Goal: Complete application form

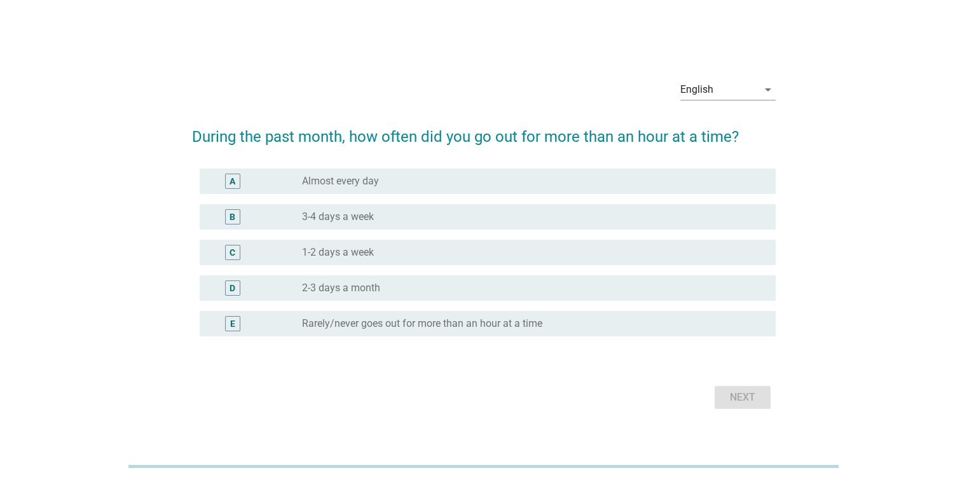
click at [341, 191] on div "A radio_button_unchecked Almost every day" at bounding box center [488, 180] width 576 height 25
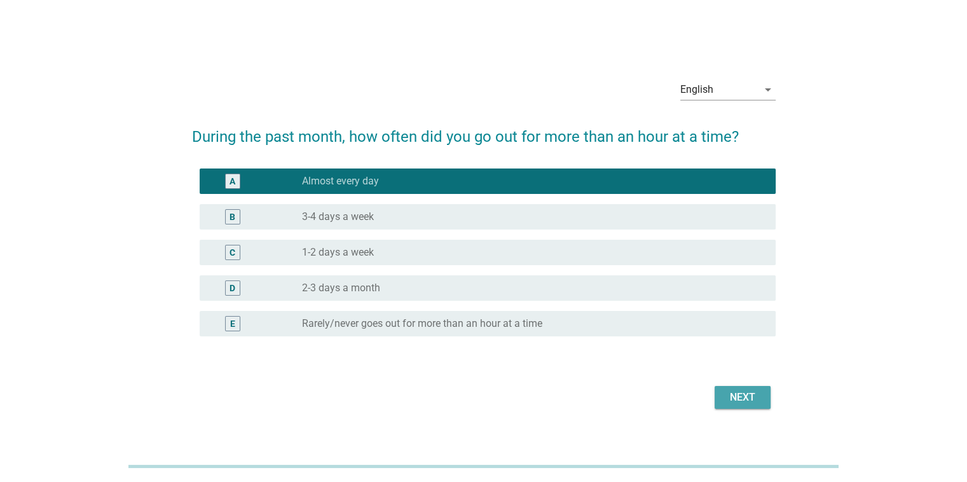
click at [755, 405] on button "Next" at bounding box center [742, 397] width 56 height 23
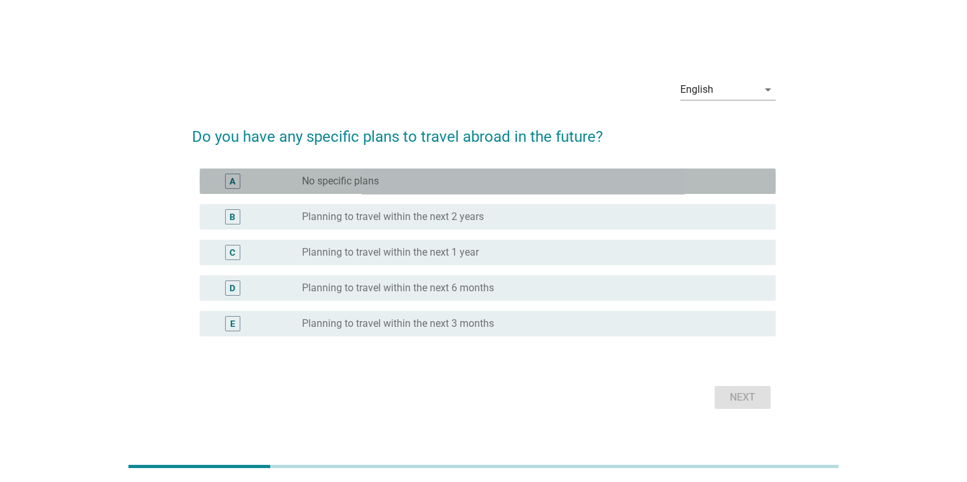
click at [393, 176] on div "radio_button_unchecked No specific plans" at bounding box center [528, 181] width 453 height 13
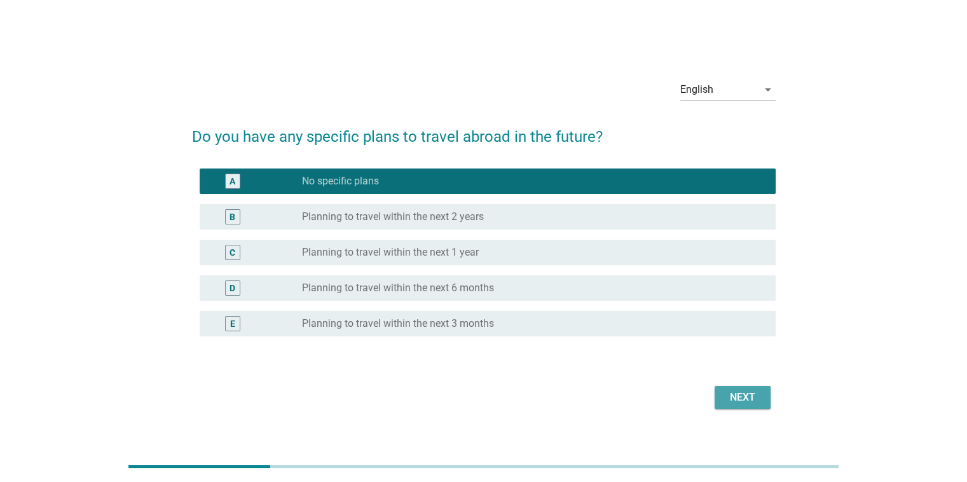
click at [750, 400] on div "Next" at bounding box center [743, 397] width 36 height 15
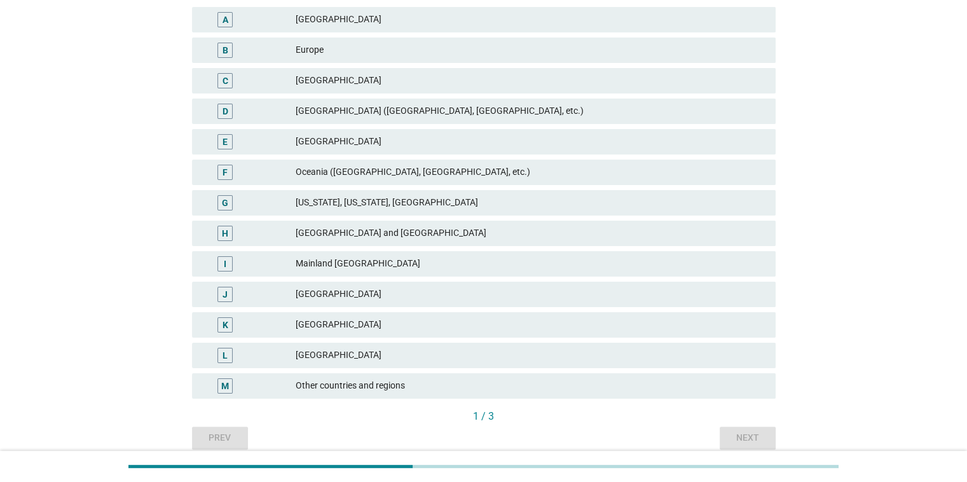
scroll to position [196, 0]
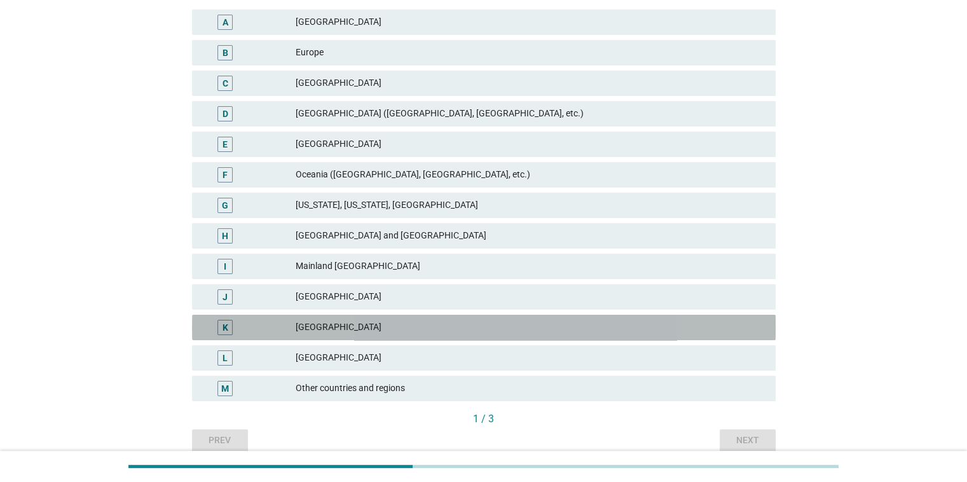
click at [307, 327] on div "[GEOGRAPHIC_DATA]" at bounding box center [530, 327] width 469 height 15
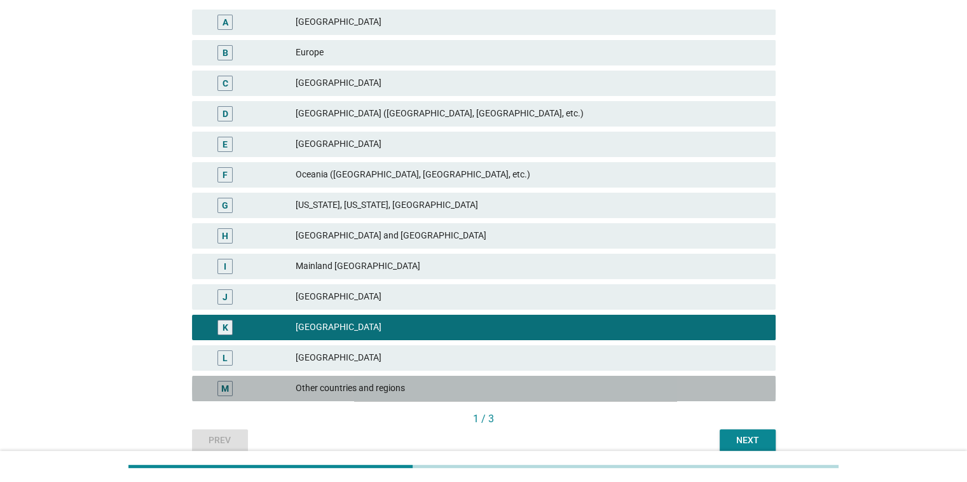
click at [336, 395] on div "M Other countries and regions" at bounding box center [483, 388] width 583 height 25
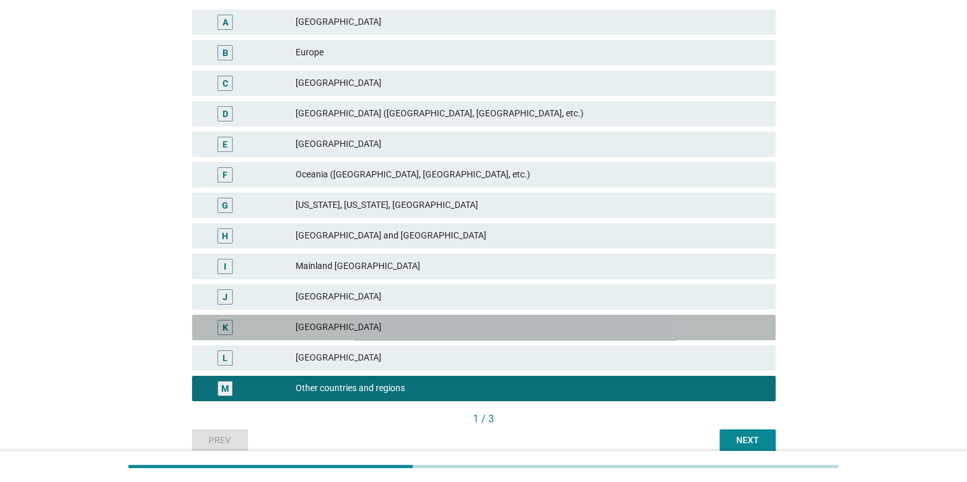
click at [361, 317] on div "K [GEOGRAPHIC_DATA]" at bounding box center [483, 327] width 583 height 25
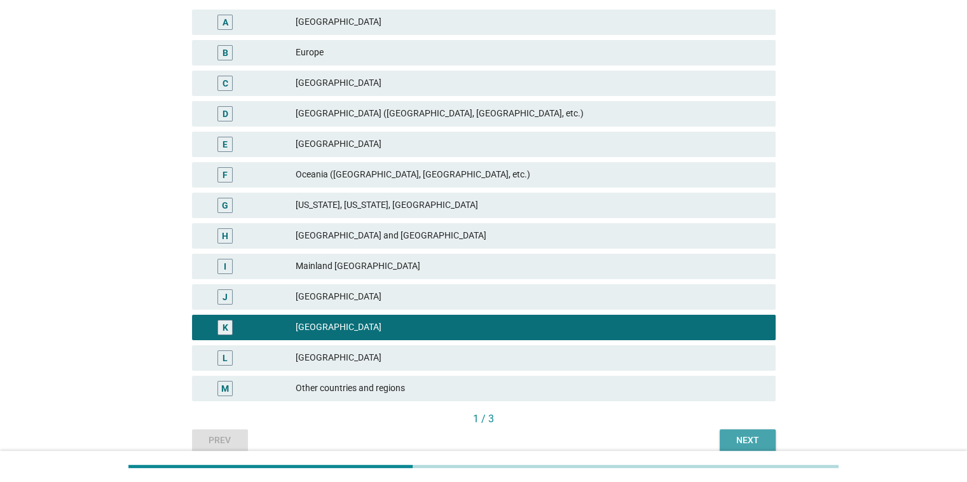
click at [760, 437] on div "Next" at bounding box center [748, 439] width 36 height 13
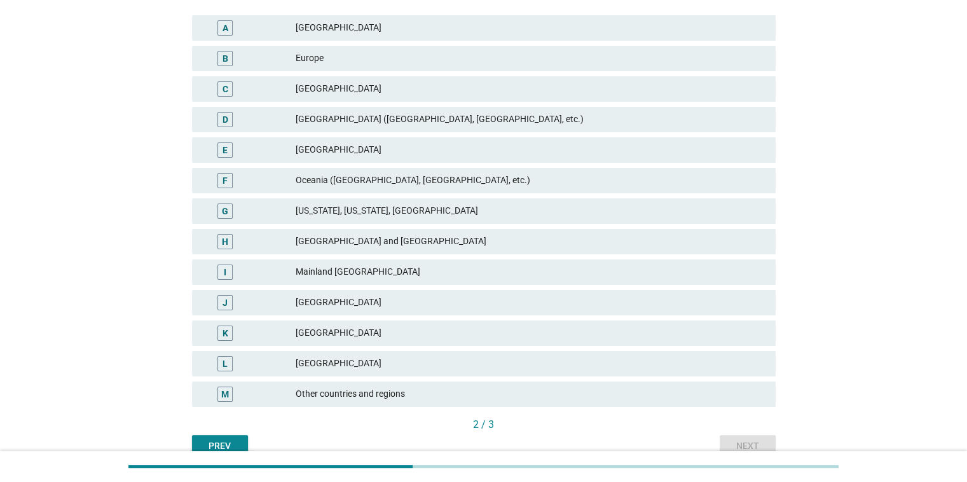
scroll to position [191, 0]
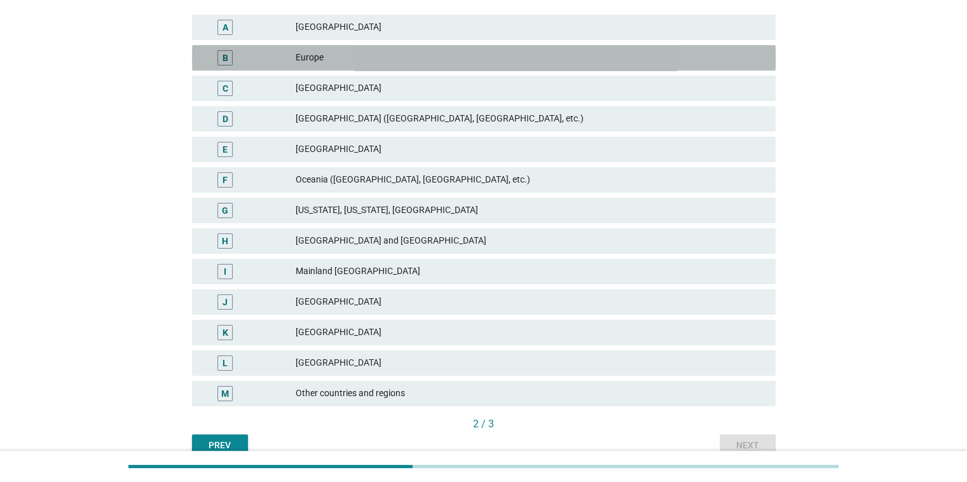
click at [280, 53] on div "B" at bounding box center [249, 57] width 94 height 15
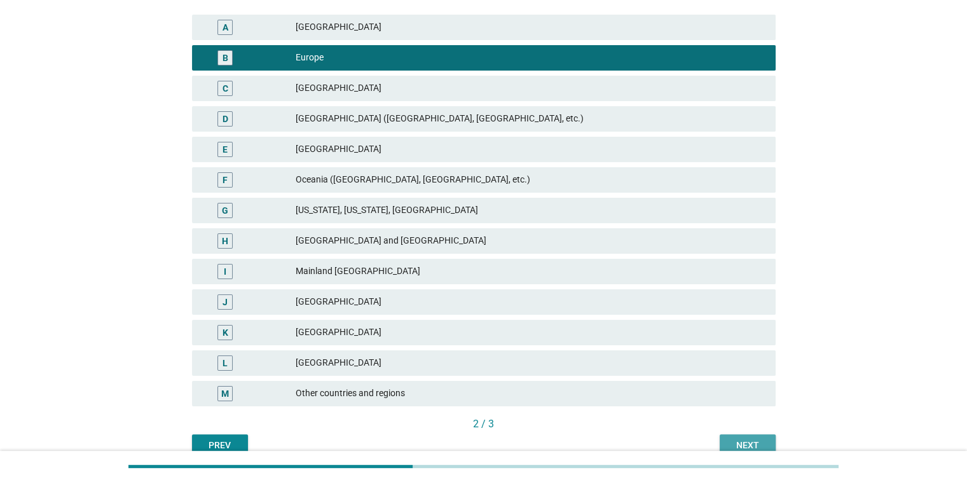
click at [751, 443] on div "Next" at bounding box center [748, 445] width 36 height 13
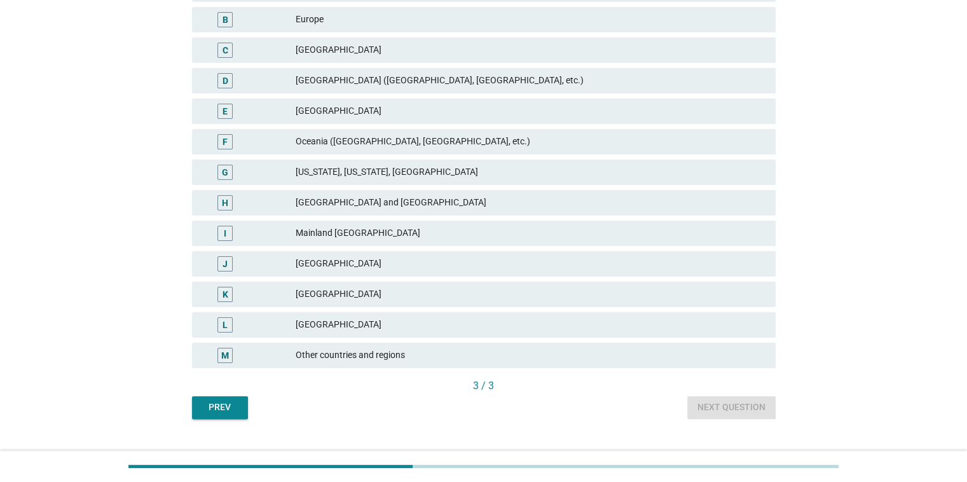
scroll to position [253, 0]
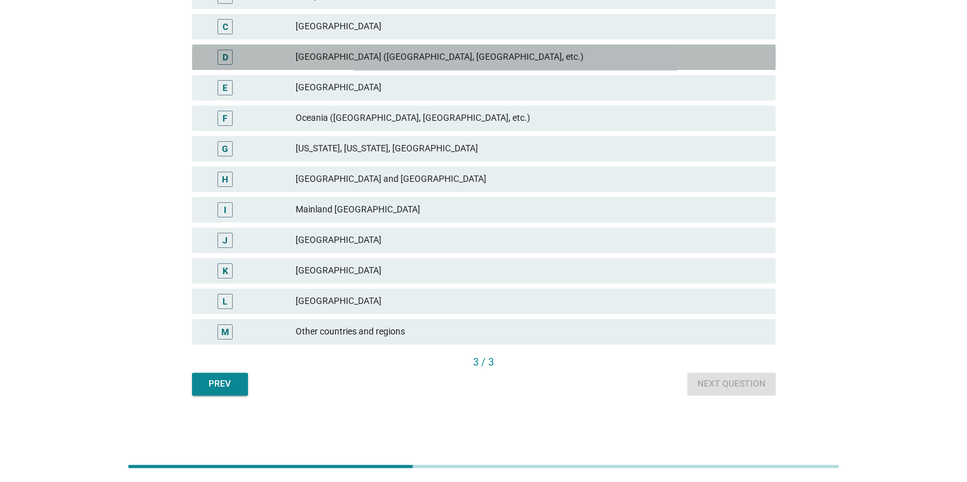
click at [304, 56] on div "[GEOGRAPHIC_DATA] ([GEOGRAPHIC_DATA], [GEOGRAPHIC_DATA], etc.)" at bounding box center [530, 57] width 469 height 15
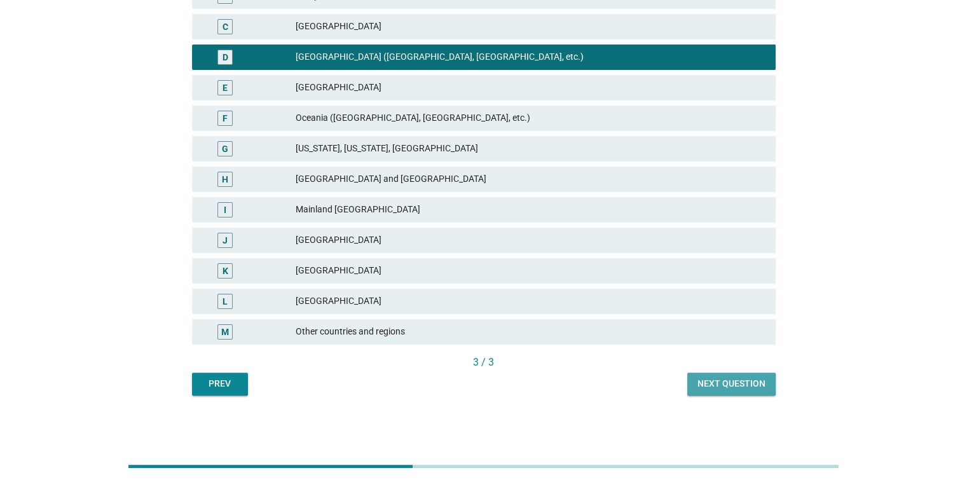
click at [716, 382] on div "Next question" at bounding box center [731, 383] width 68 height 13
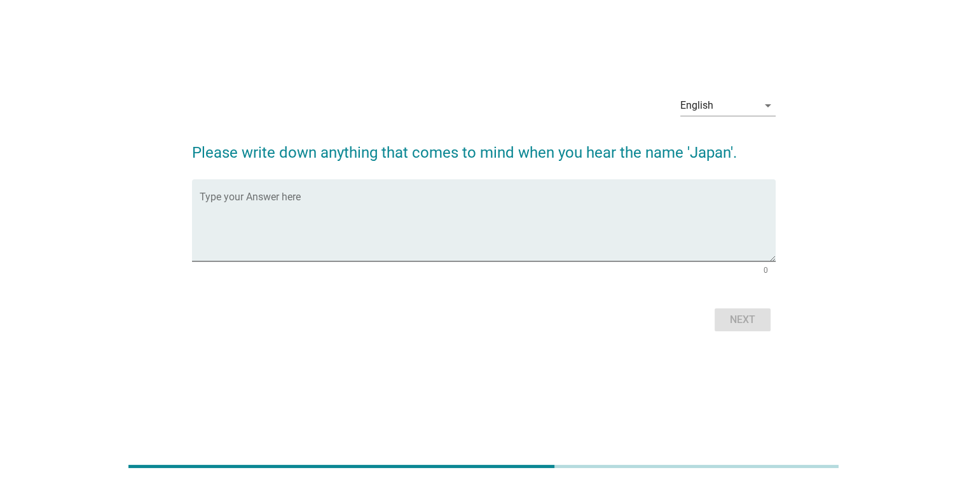
scroll to position [0, 0]
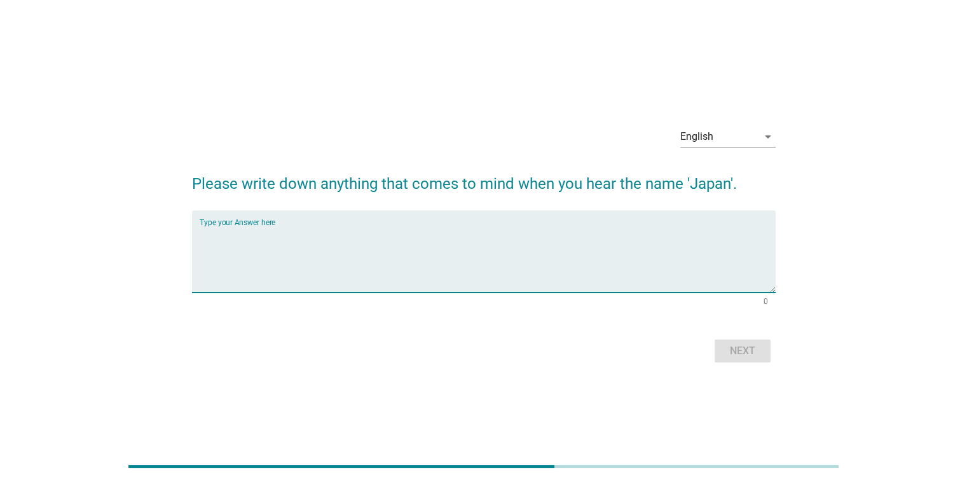
click at [476, 232] on textarea "Type your Answer here" at bounding box center [488, 259] width 576 height 67
type textarea "Simplicity, technology, culture"
click at [750, 345] on div "Next" at bounding box center [743, 350] width 36 height 15
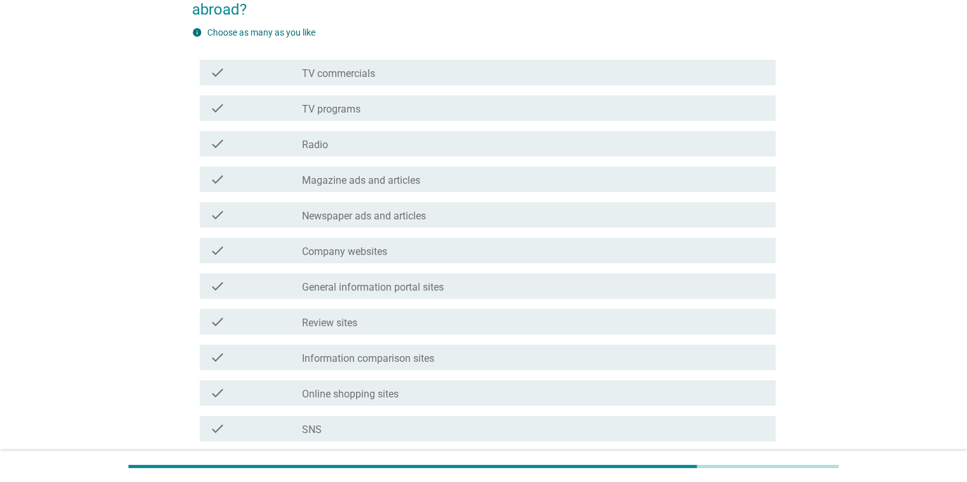
scroll to position [147, 0]
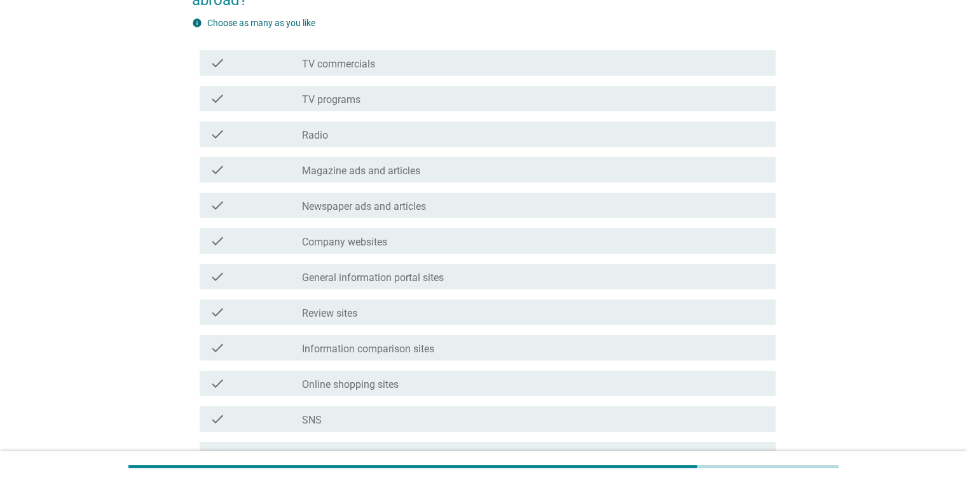
click at [380, 286] on div "check check_box_outline_blank General information portal sites" at bounding box center [488, 276] width 576 height 25
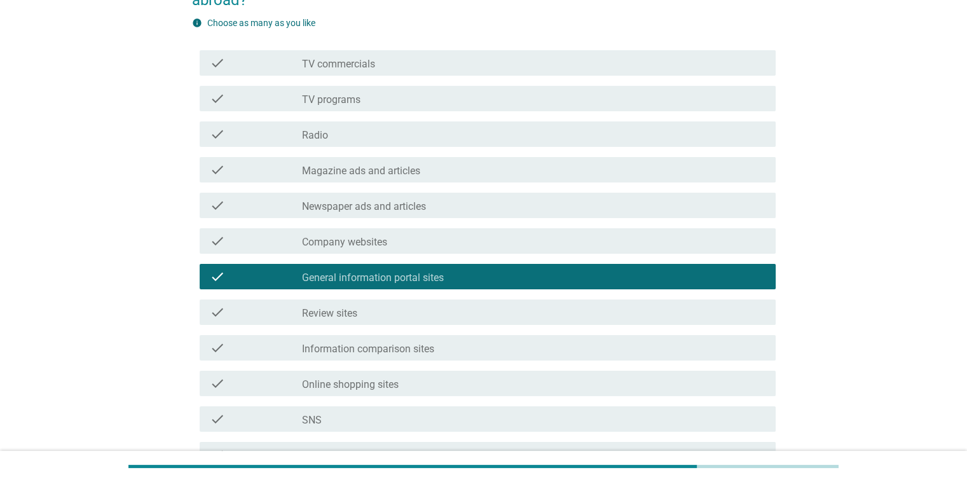
click at [371, 313] on div "check_box_outline_blank Review sites" at bounding box center [533, 311] width 463 height 15
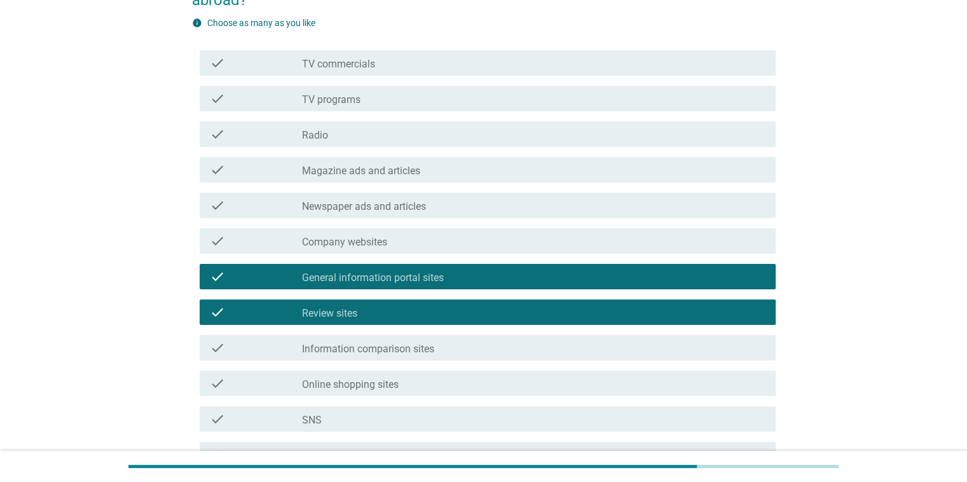
click at [370, 345] on label "Information comparison sites" at bounding box center [368, 349] width 132 height 13
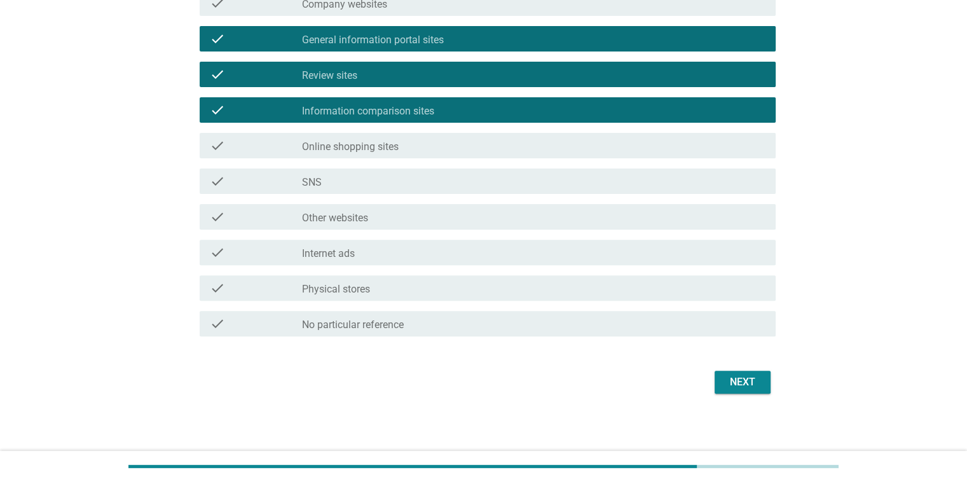
scroll to position [386, 0]
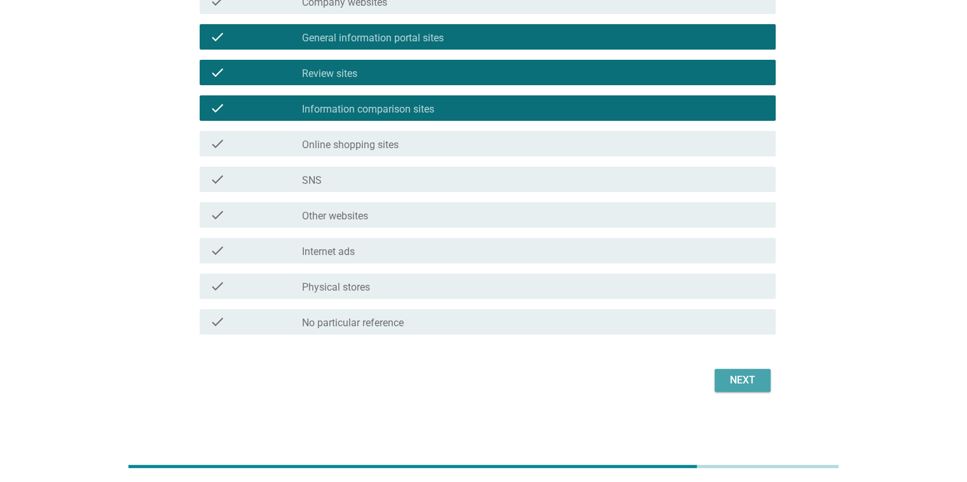
click at [732, 381] on div "Next" at bounding box center [743, 379] width 36 height 15
